Goal: Information Seeking & Learning: Learn about a topic

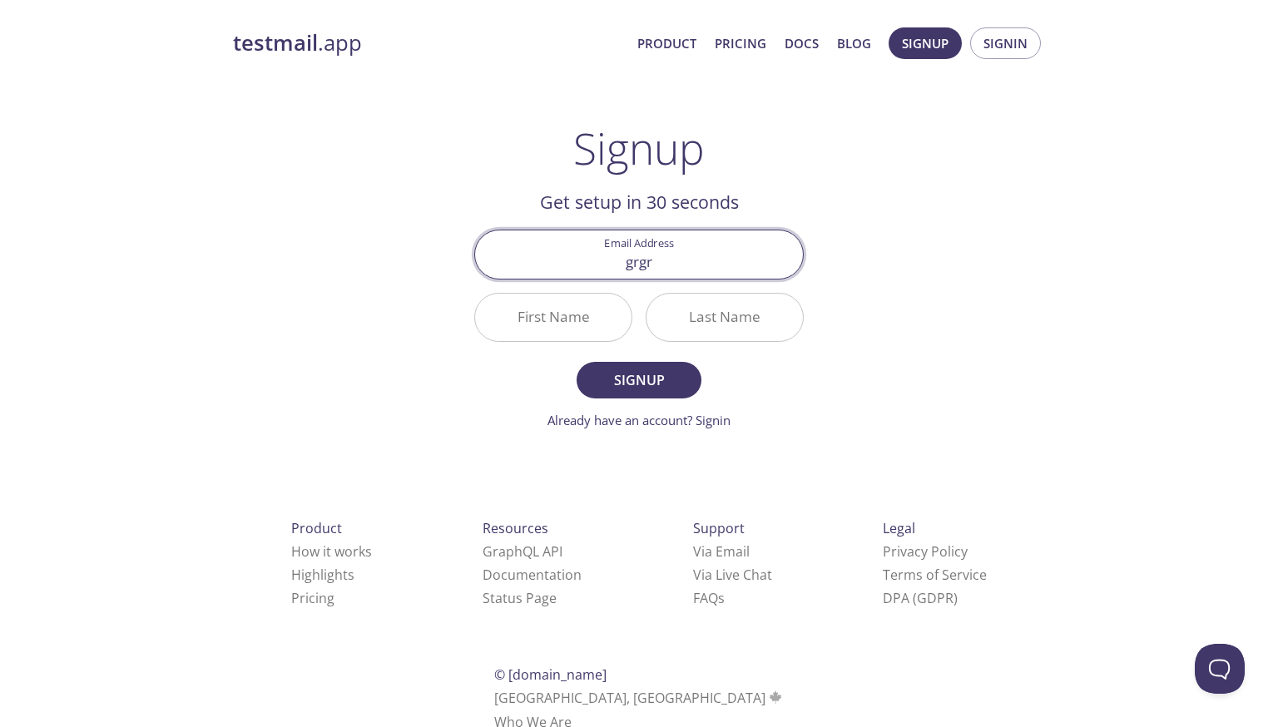
type input "grgr"
click at [644, 248] on input "grgr" at bounding box center [639, 254] width 328 height 47
click at [734, 32] on link "Pricing" at bounding box center [741, 43] width 52 height 22
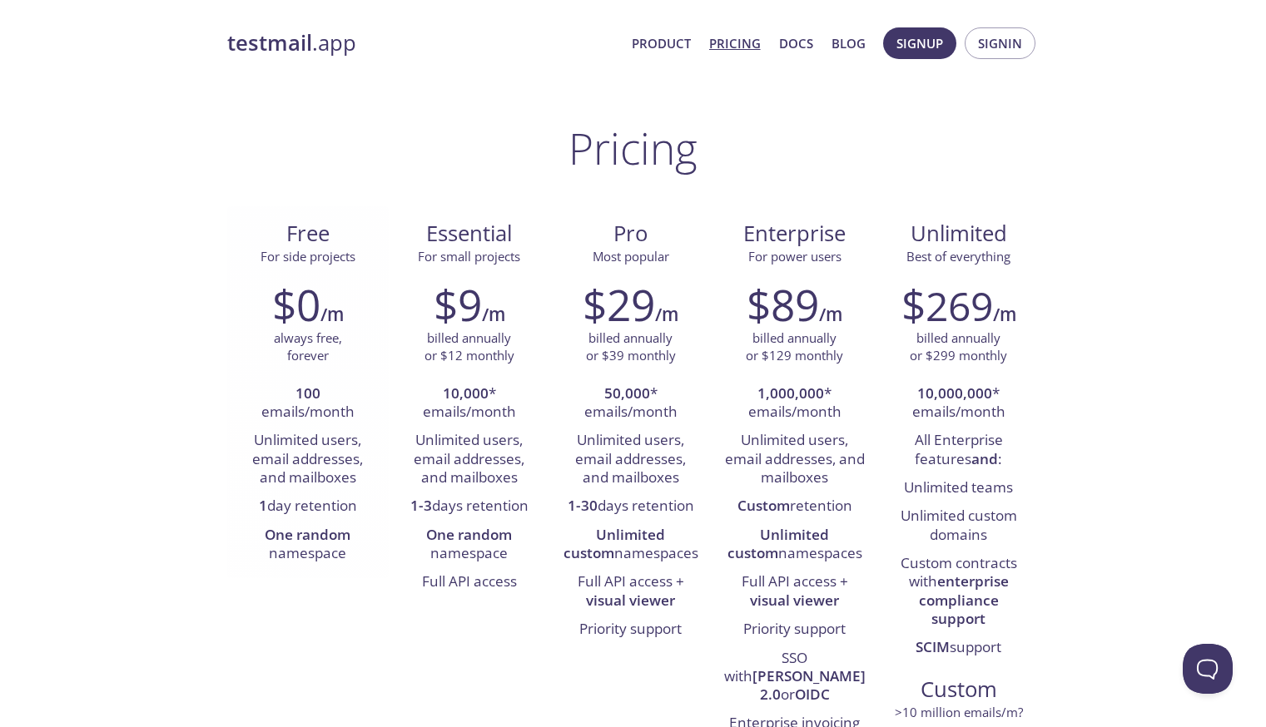
click at [302, 292] on h2 "$0" at bounding box center [296, 305] width 48 height 50
click at [325, 310] on h6 "/m" at bounding box center [331, 314] width 23 height 28
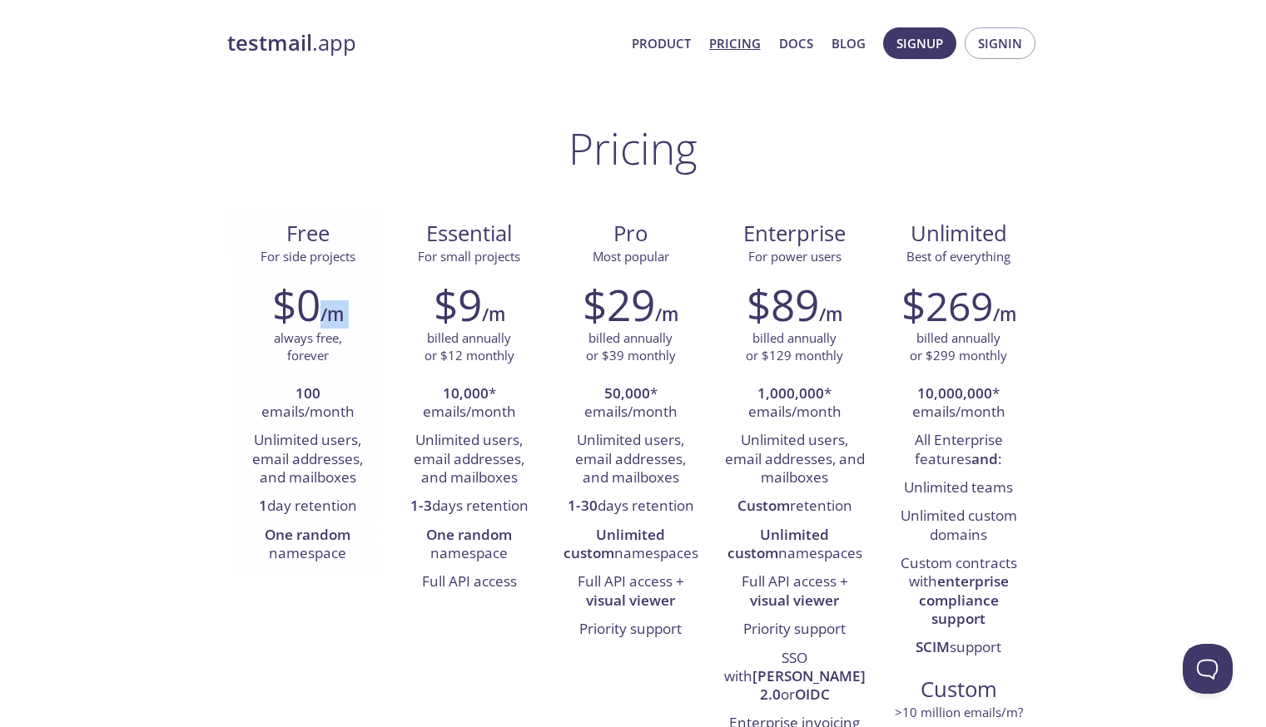
click at [325, 310] on h6 "/m" at bounding box center [331, 314] width 23 height 28
click at [298, 310] on h2 "$0" at bounding box center [296, 305] width 48 height 50
click at [328, 315] on h6 "/m" at bounding box center [331, 314] width 23 height 28
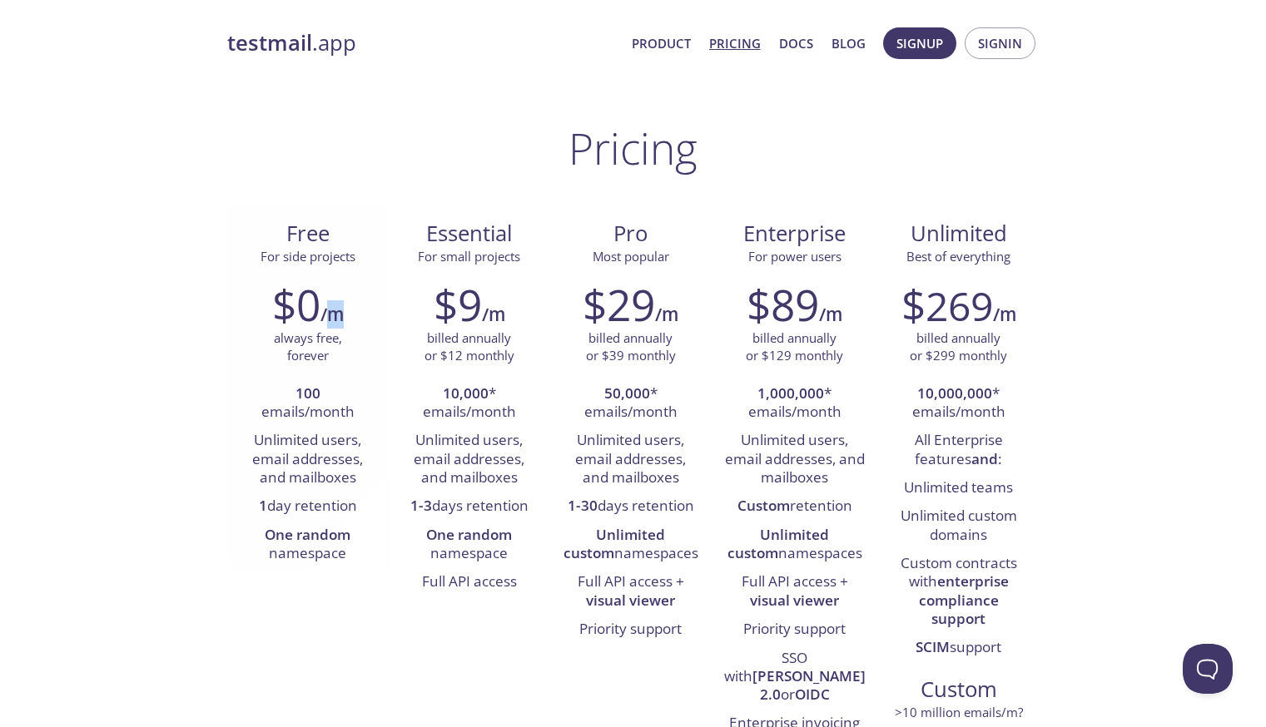
click at [328, 315] on h6 "/m" at bounding box center [331, 314] width 23 height 28
click at [295, 308] on h2 "$0" at bounding box center [296, 305] width 48 height 50
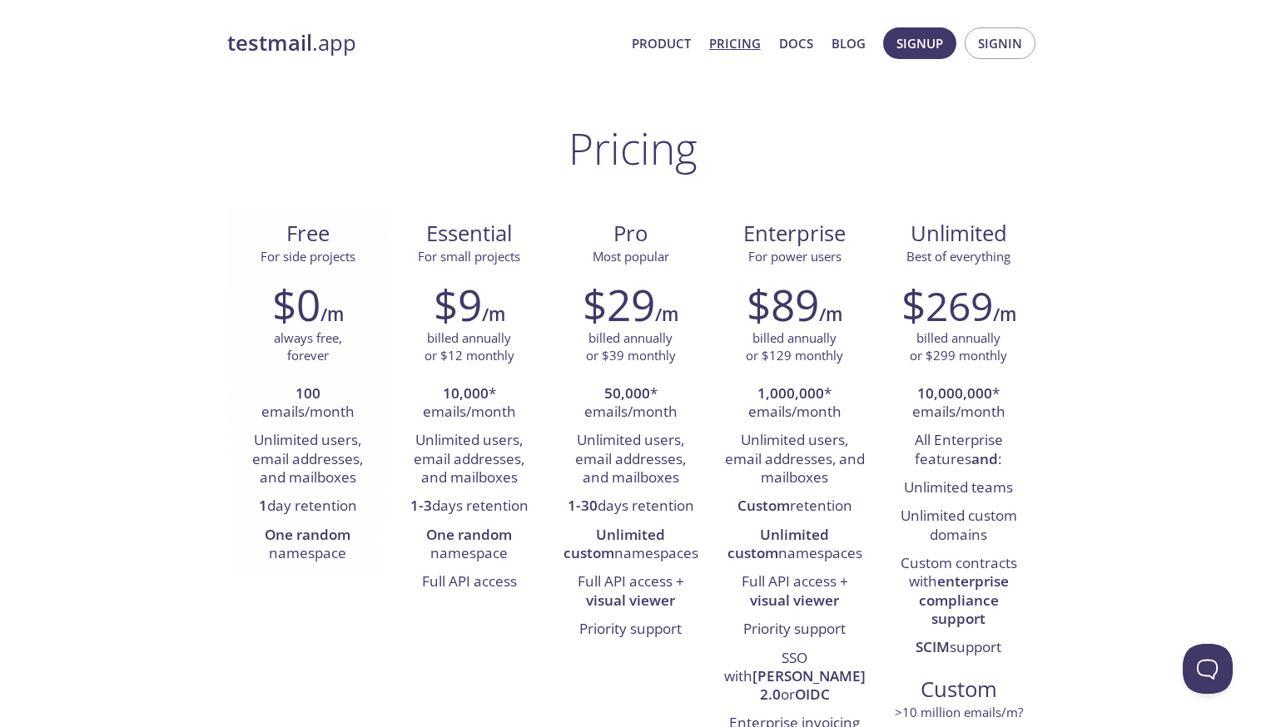
click at [235, 318] on div "$0 /m always free, forever 100 emails/month Unlimited users, email addresses, a…" at bounding box center [307, 424] width 161 height 310
click at [285, 321] on h2 "$0" at bounding box center [296, 305] width 48 height 50
click at [320, 321] on h2 "$0" at bounding box center [296, 305] width 48 height 50
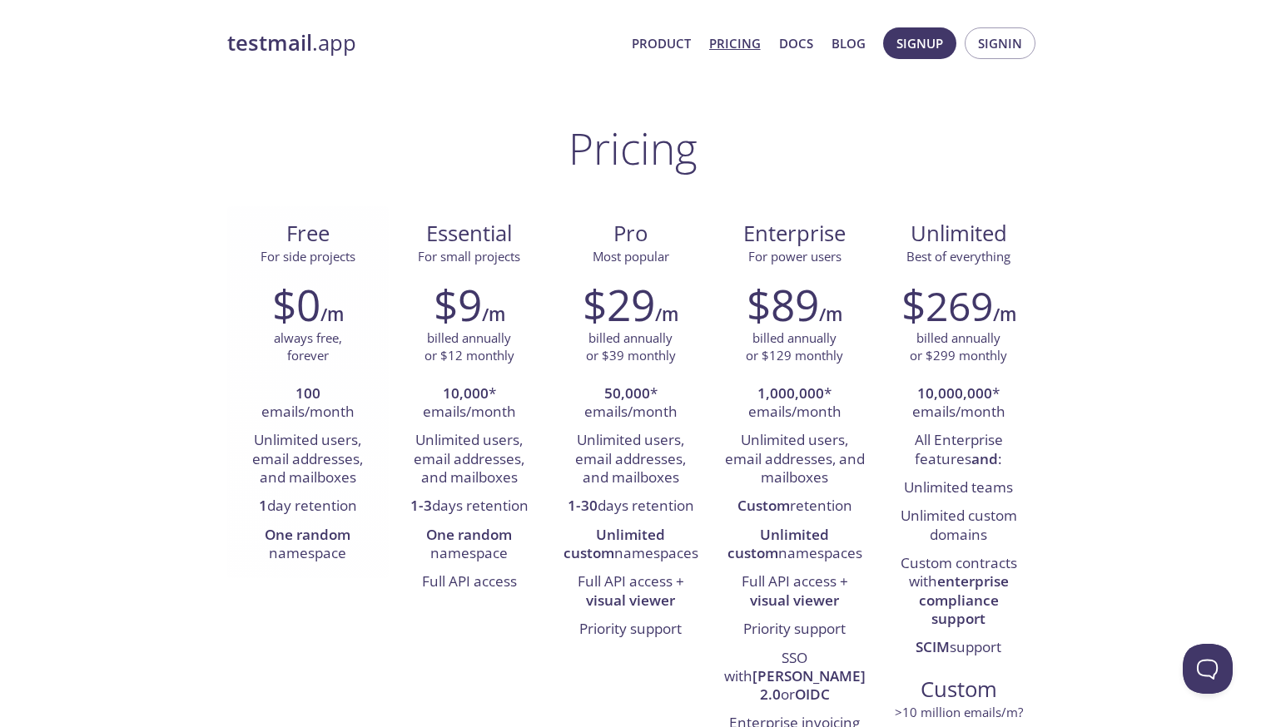
click at [333, 321] on h6 "/m" at bounding box center [331, 314] width 23 height 28
click at [307, 311] on h2 "$0" at bounding box center [296, 305] width 48 height 50
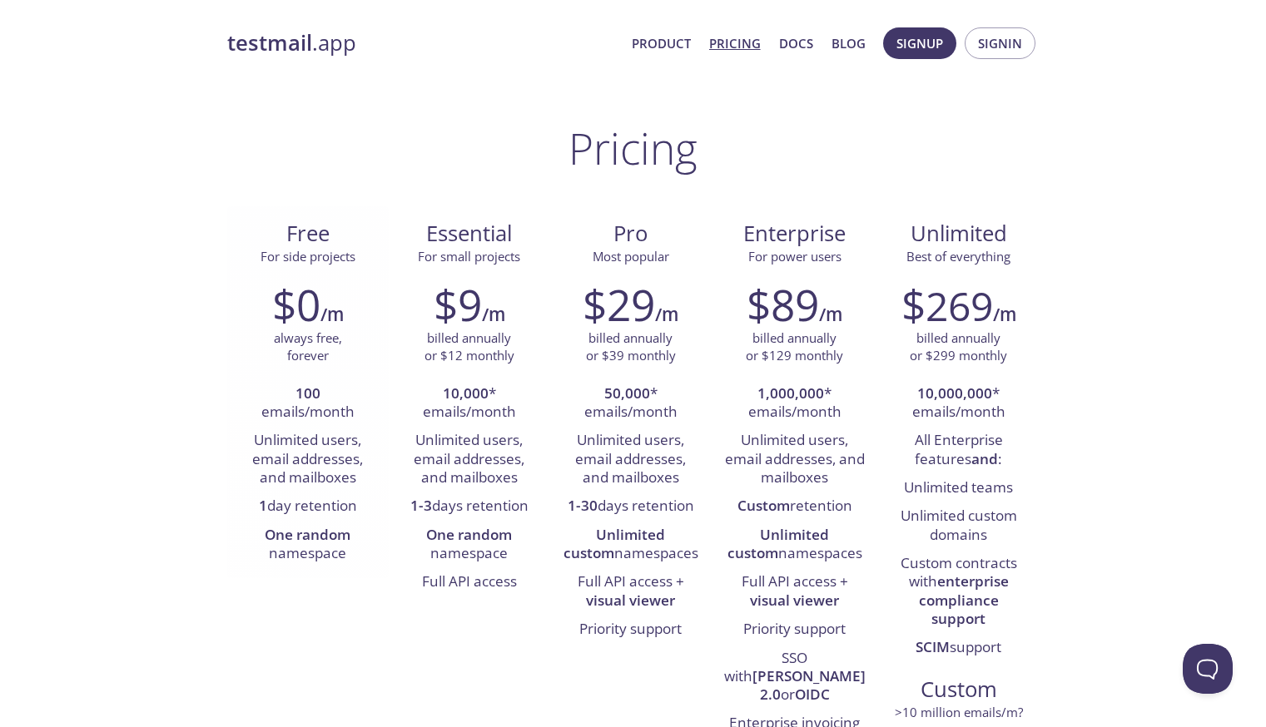
click at [340, 315] on h6 "/m" at bounding box center [331, 314] width 23 height 28
click at [295, 305] on h2 "$0" at bounding box center [296, 305] width 48 height 50
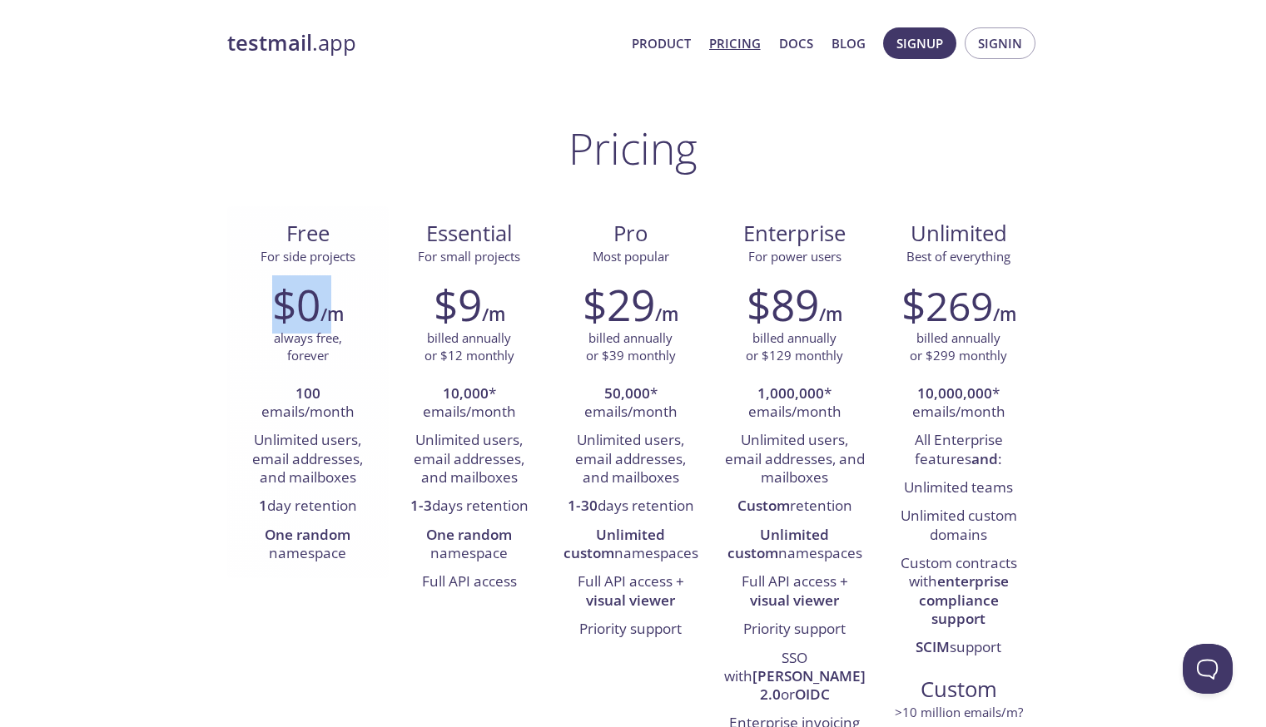
click at [295, 305] on h2 "$0" at bounding box center [296, 305] width 48 height 50
click at [328, 312] on h6 "/m" at bounding box center [331, 314] width 23 height 28
click at [310, 312] on h2 "$0" at bounding box center [296, 305] width 48 height 50
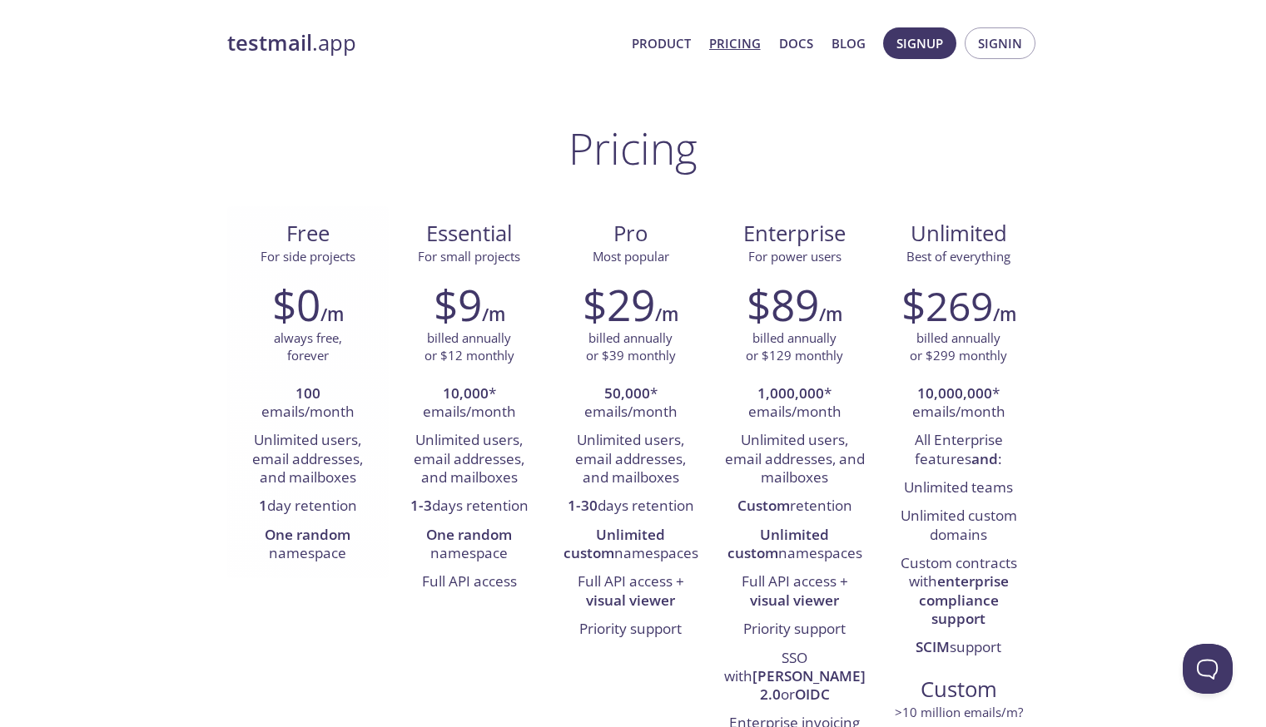
click at [310, 312] on h2 "$0" at bounding box center [296, 305] width 48 height 50
click at [455, 312] on h2 "$9" at bounding box center [458, 305] width 48 height 50
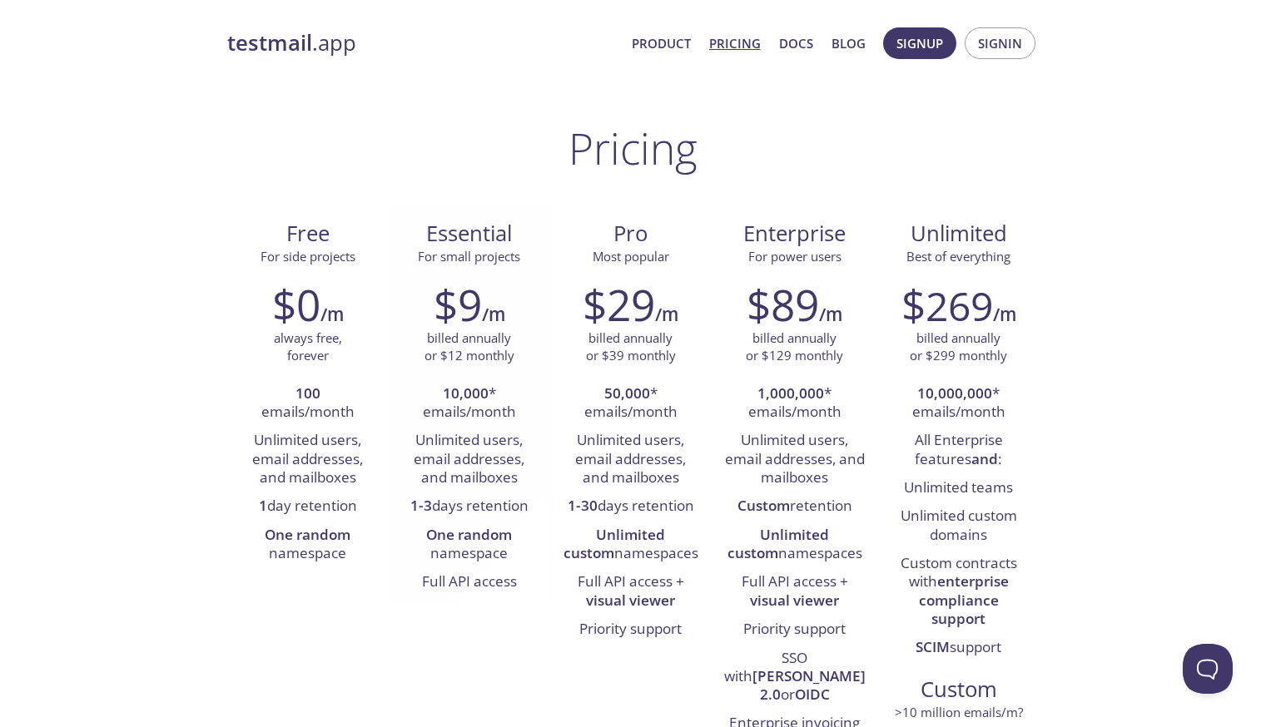
click at [505, 312] on h6 "/m" at bounding box center [493, 314] width 23 height 28
click at [501, 312] on h6 "/m" at bounding box center [493, 314] width 23 height 28
